Goal: Task Accomplishment & Management: Use online tool/utility

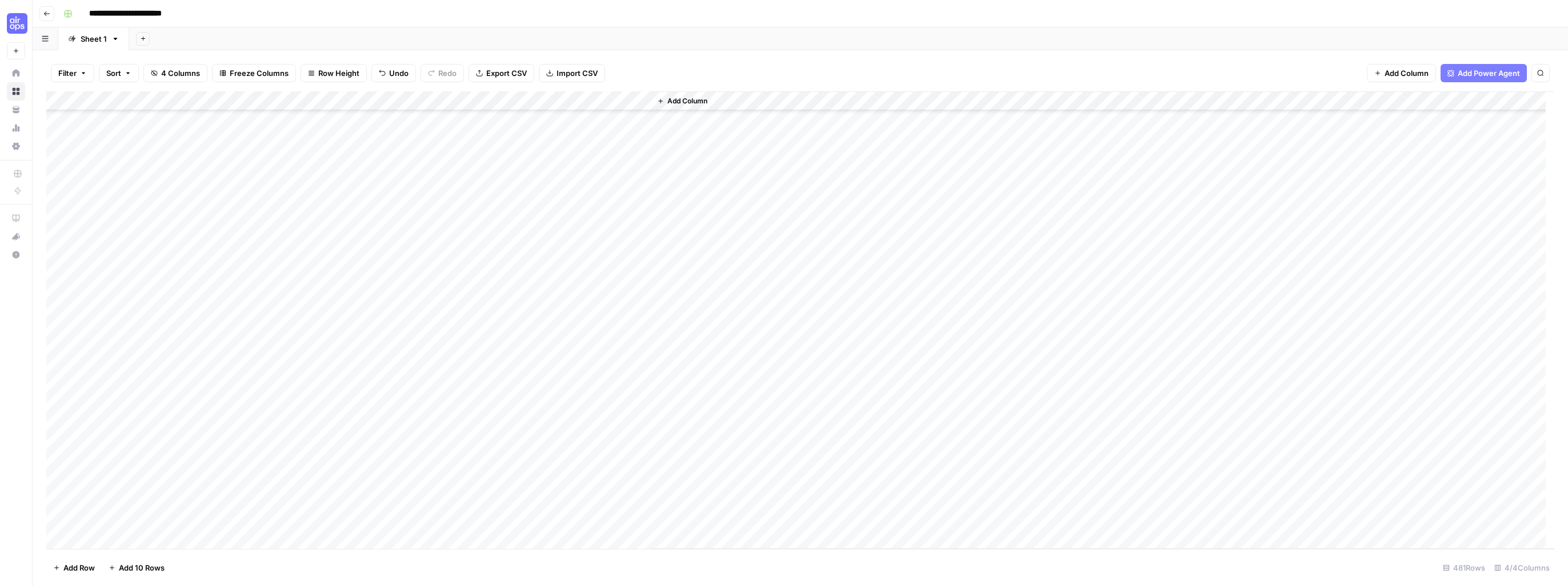
scroll to position [8918, 0]
click at [505, 76] on span "Export CSV" at bounding box center [506, 73] width 41 height 12
click at [699, 32] on div "Add Sheet" at bounding box center [848, 39] width 1439 height 23
click at [504, 73] on span "Export CSV" at bounding box center [506, 73] width 41 height 12
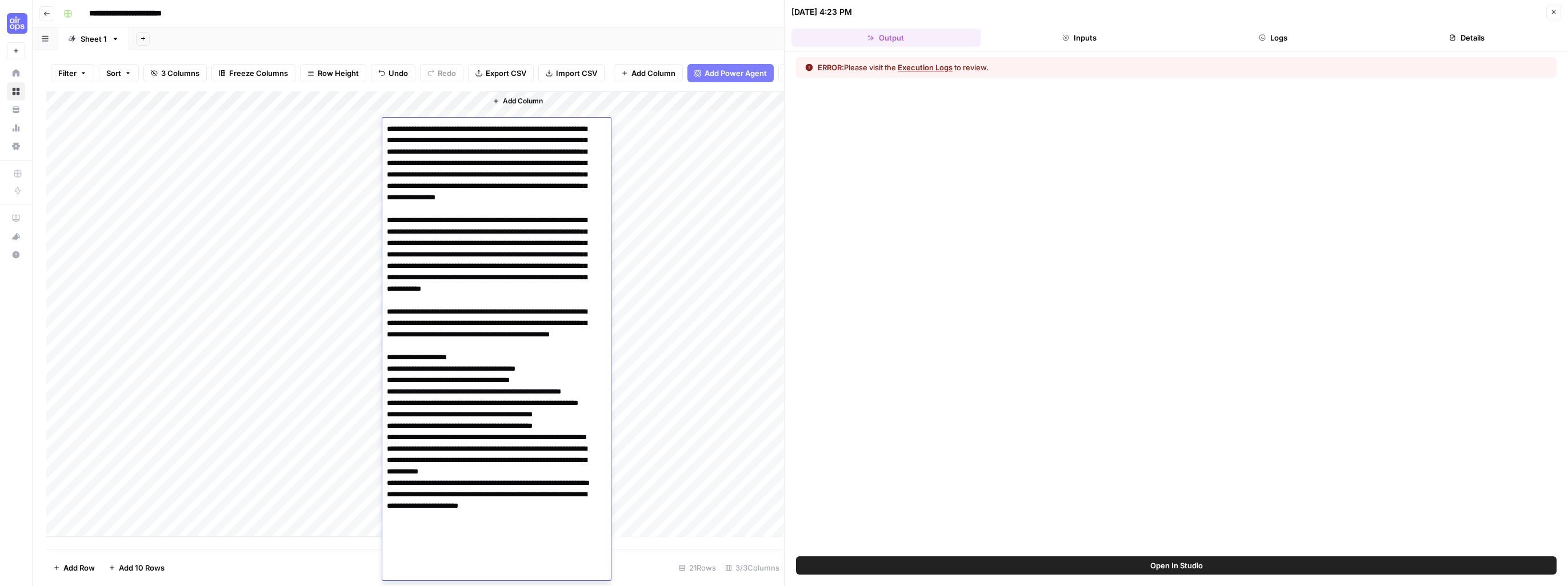
click at [813, 272] on div "ERROR: Please visit the Execution Logs to review." at bounding box center [1176, 304] width 784 height 505
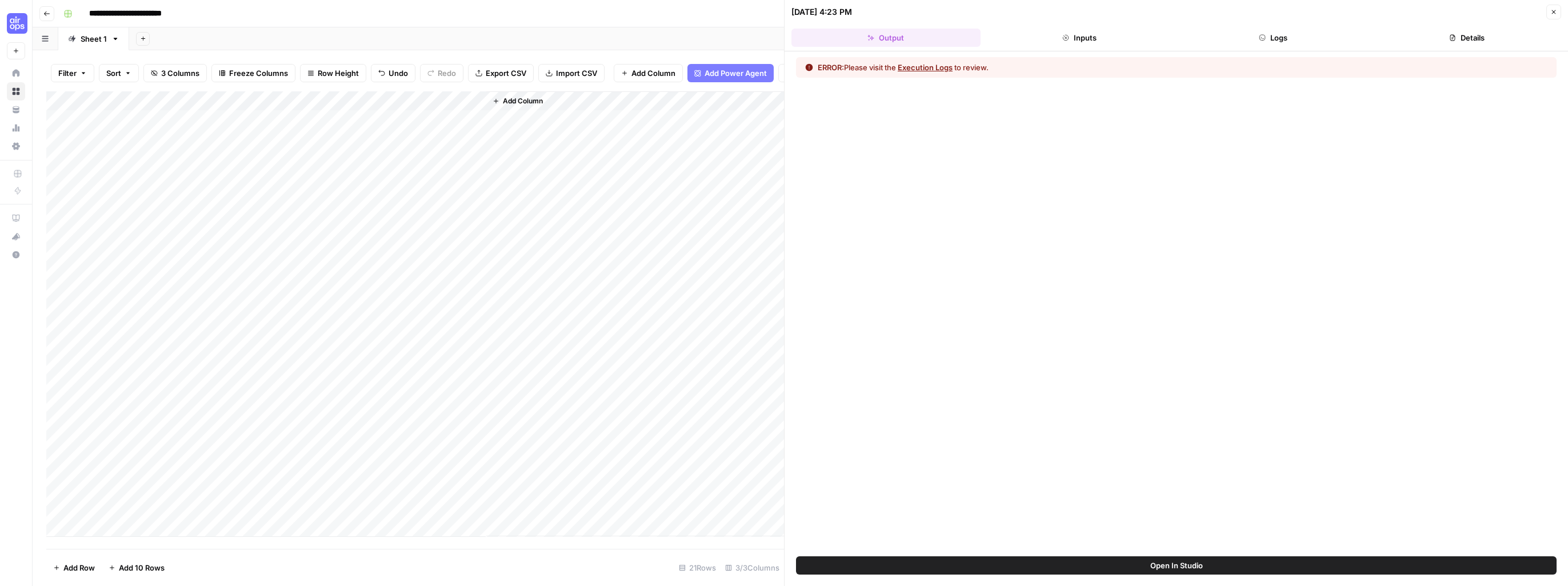
click at [290, 322] on div "Add Column" at bounding box center [415, 314] width 738 height 446
click at [355, 323] on div "Add Column" at bounding box center [415, 314] width 738 height 446
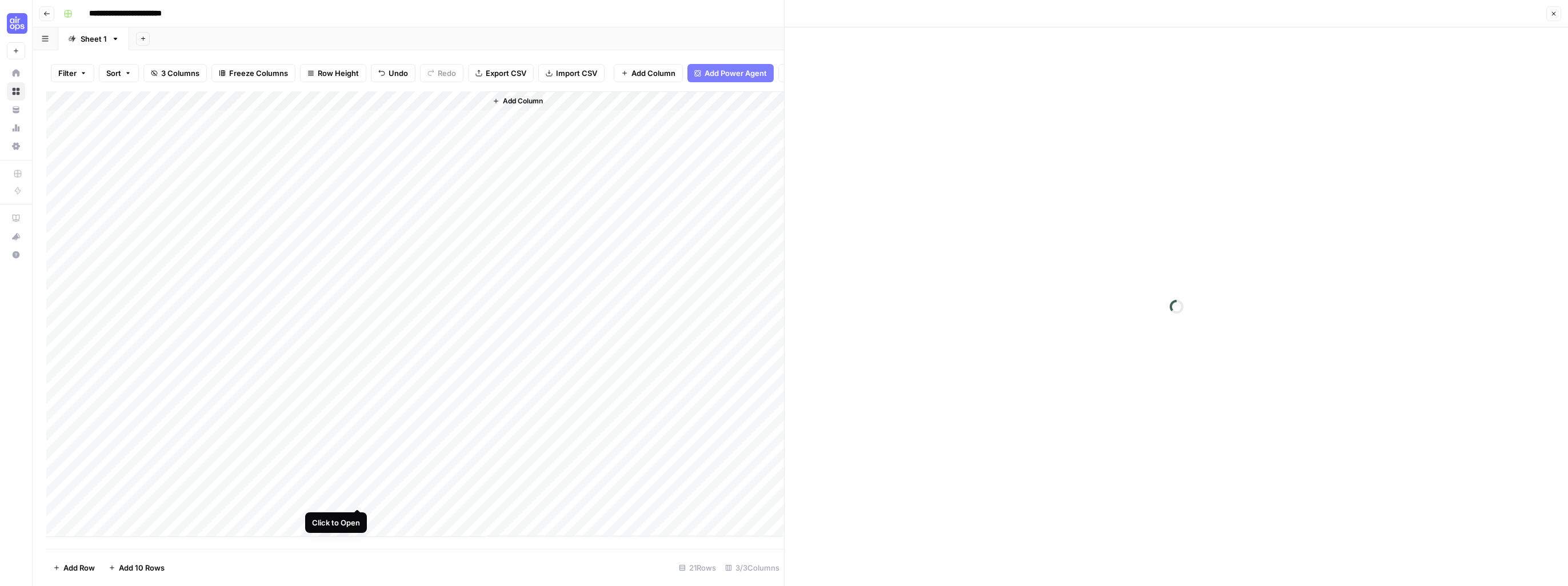
click at [355, 497] on div "Add Column" at bounding box center [415, 314] width 738 height 446
click at [524, 305] on div "Add Column" at bounding box center [634, 314] width 298 height 445
